Goal: Navigation & Orientation: Understand site structure

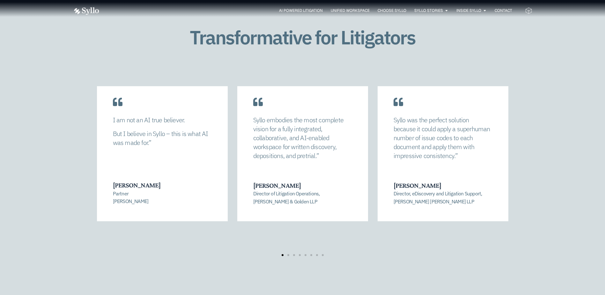
scroll to position [1361, 0]
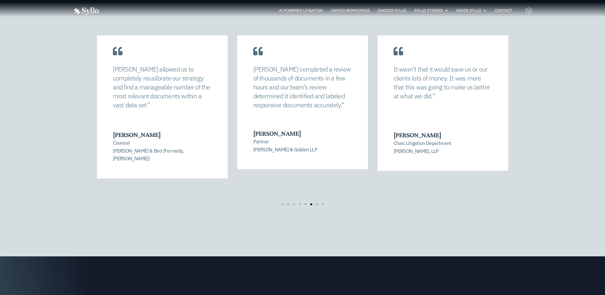
click at [446, 117] on div "It wasn’t that it would save us or our clients lots of money. It was more that …" at bounding box center [443, 97] width 131 height 147
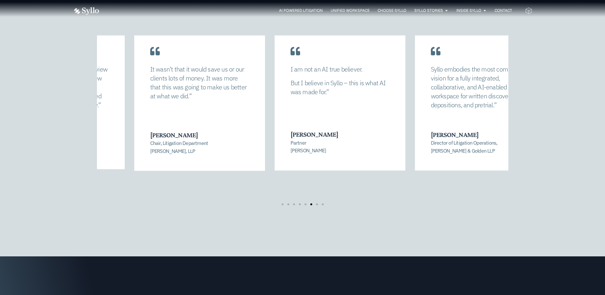
click at [204, 117] on div "It wasn’t that it would save us or our clients lots of money. It was more that …" at bounding box center [199, 97] width 131 height 147
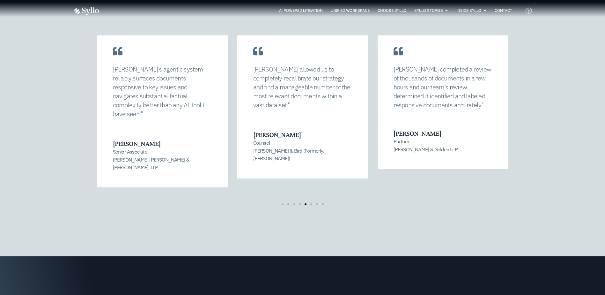
click at [557, 59] on div "Transformative for Litigators [PERSON_NAME] allowed us to completely recalibrat…" at bounding box center [302, 97] width 605 height 318
click at [391, 10] on span "Choose Syllo" at bounding box center [392, 11] width 29 height 6
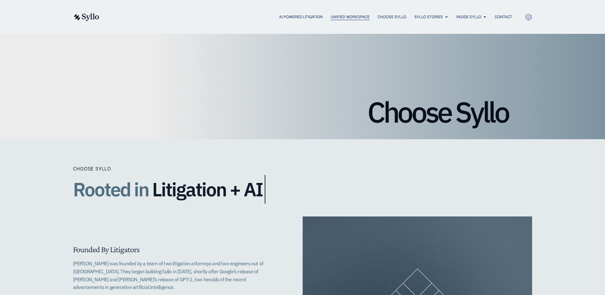
click at [339, 16] on span "Unified Workspace" at bounding box center [350, 17] width 39 height 6
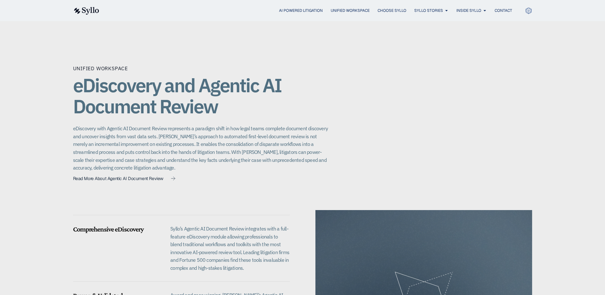
scroll to position [468, 0]
